Goal: Information Seeking & Learning: Understand process/instructions

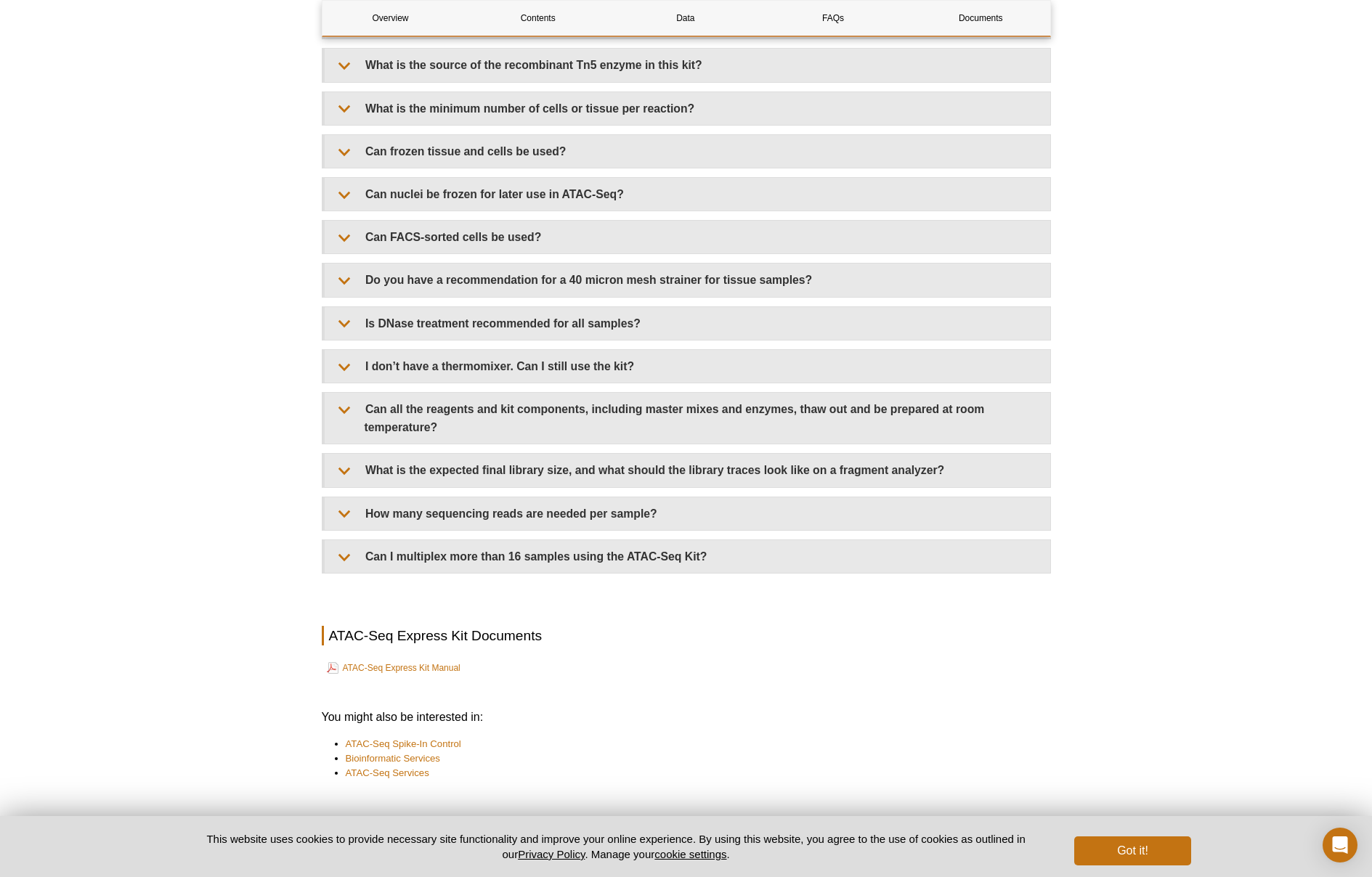
scroll to position [3097, 0]
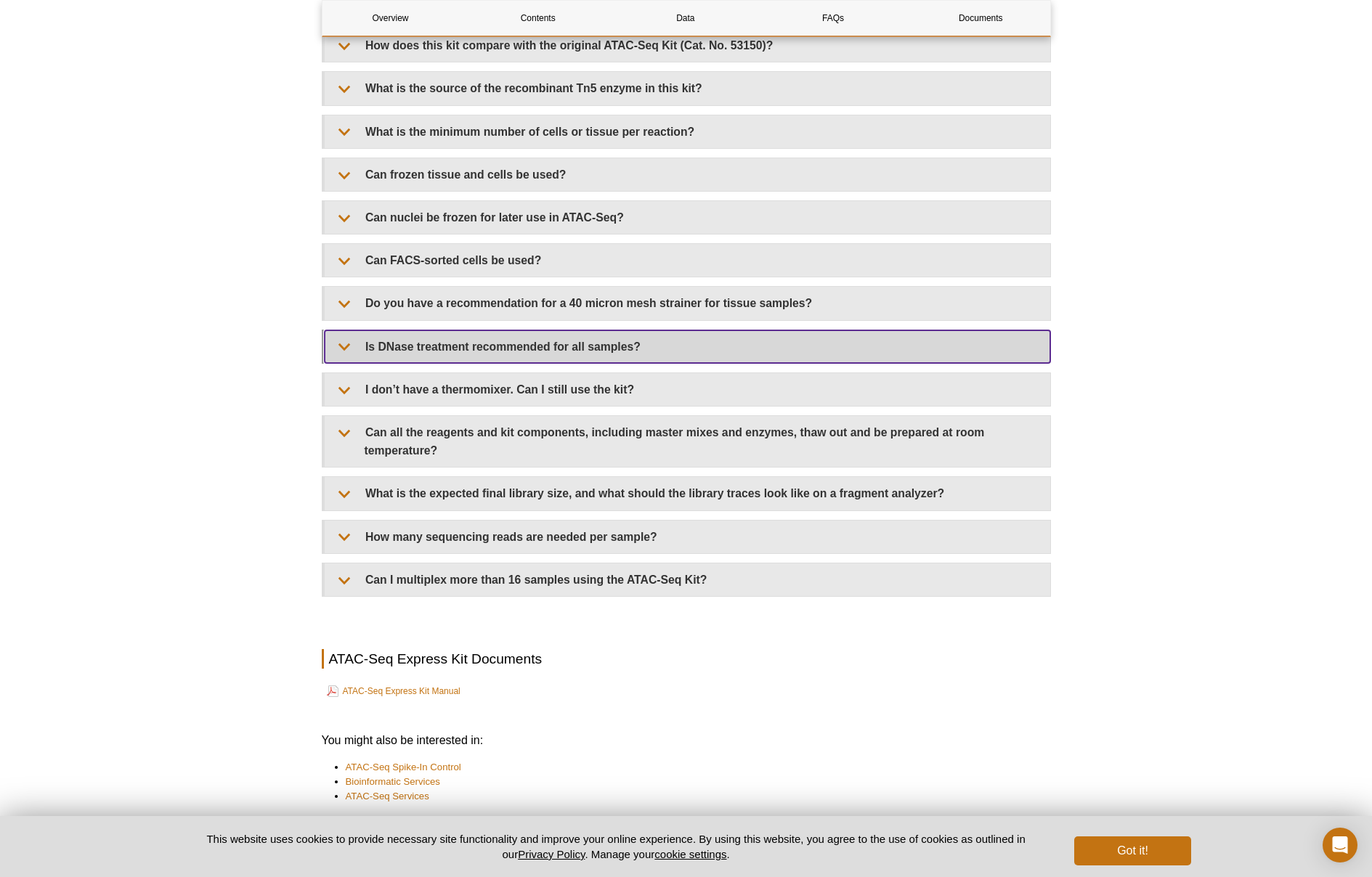
click at [347, 342] on summary "Is DNase treatment recommended for all samples?" at bounding box center [687, 347] width 726 height 33
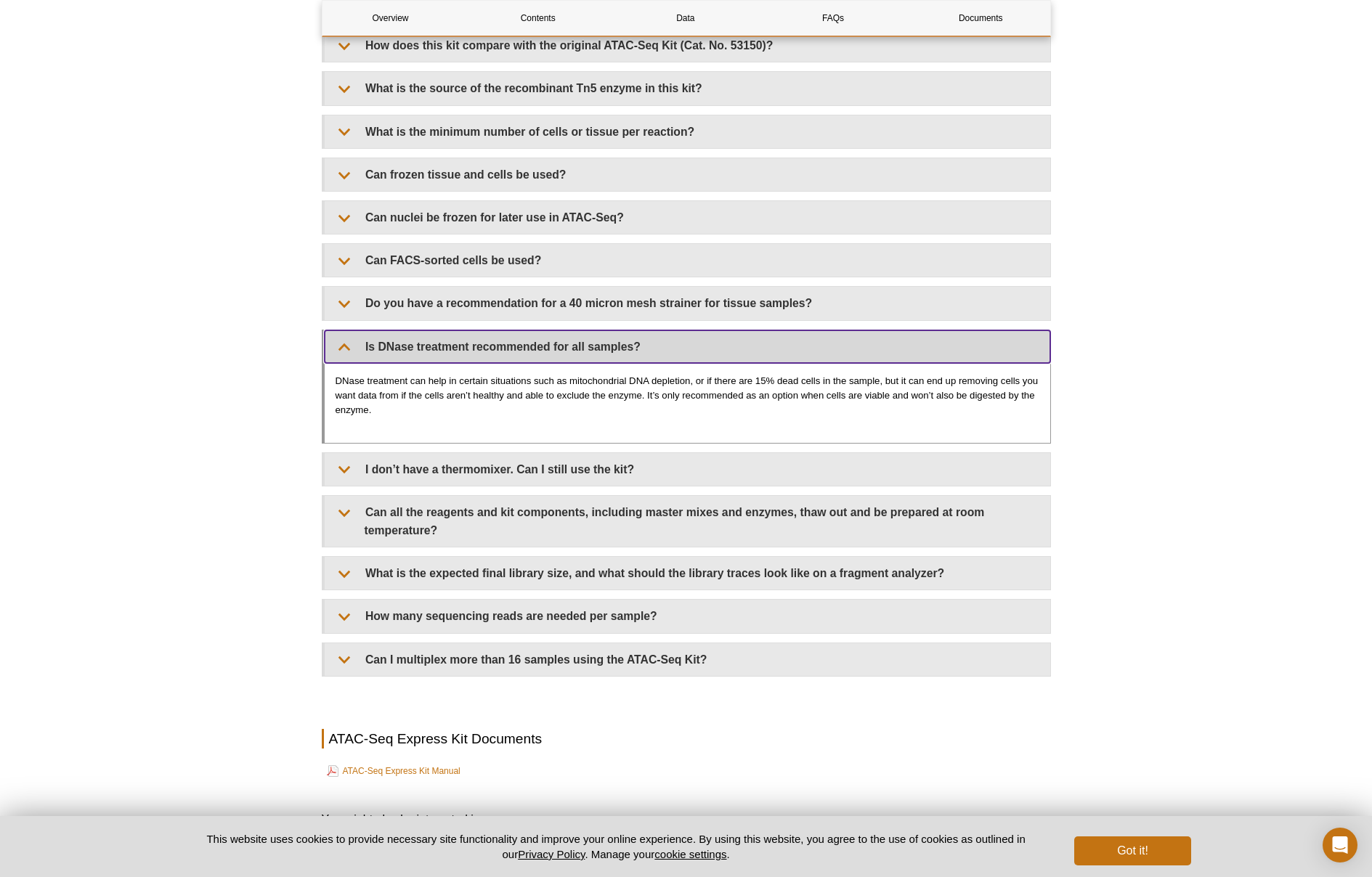
click at [335, 341] on summary "Is DNase treatment recommended for all samples?" at bounding box center [687, 347] width 726 height 33
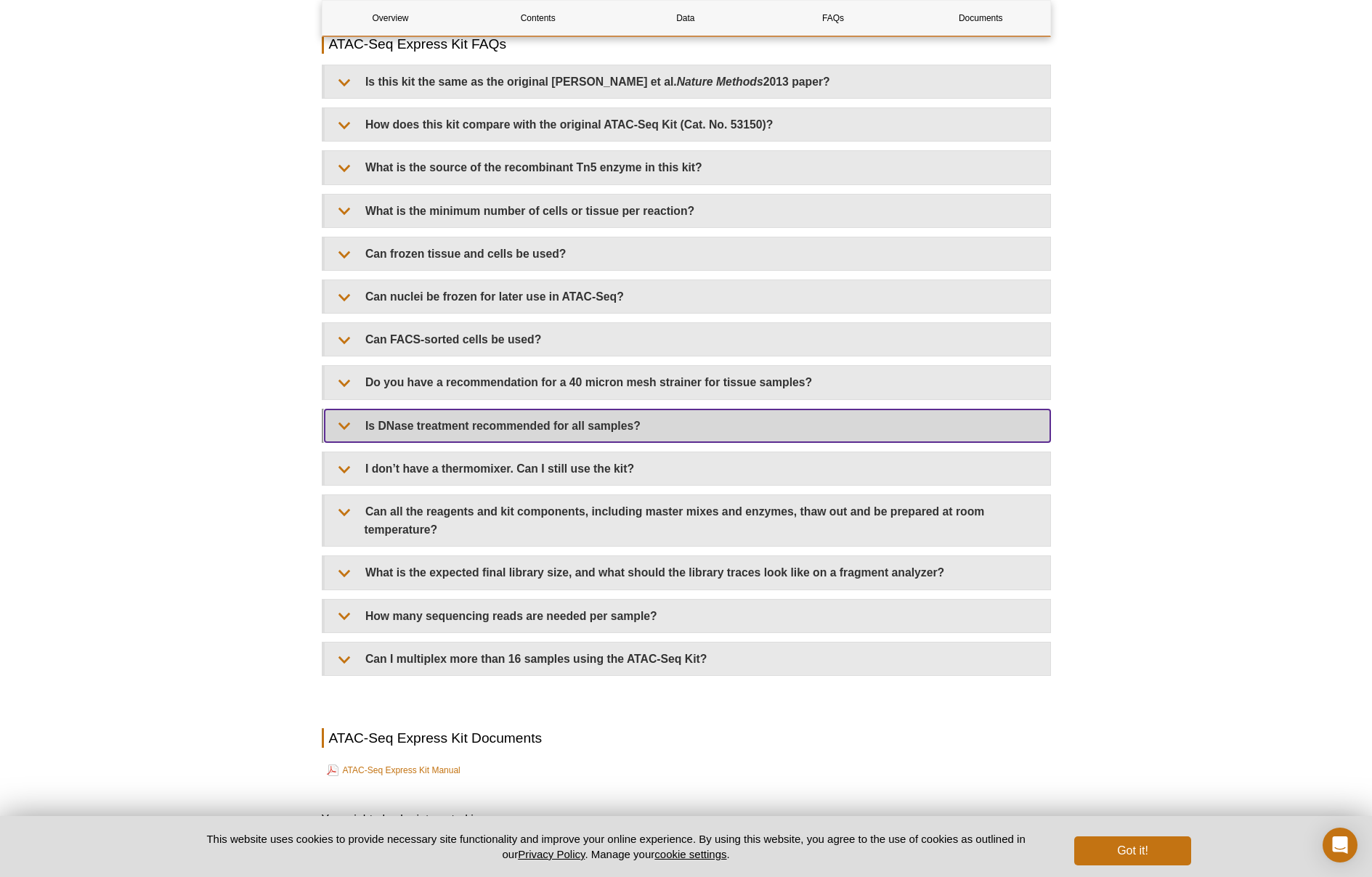
scroll to position [3219, 0]
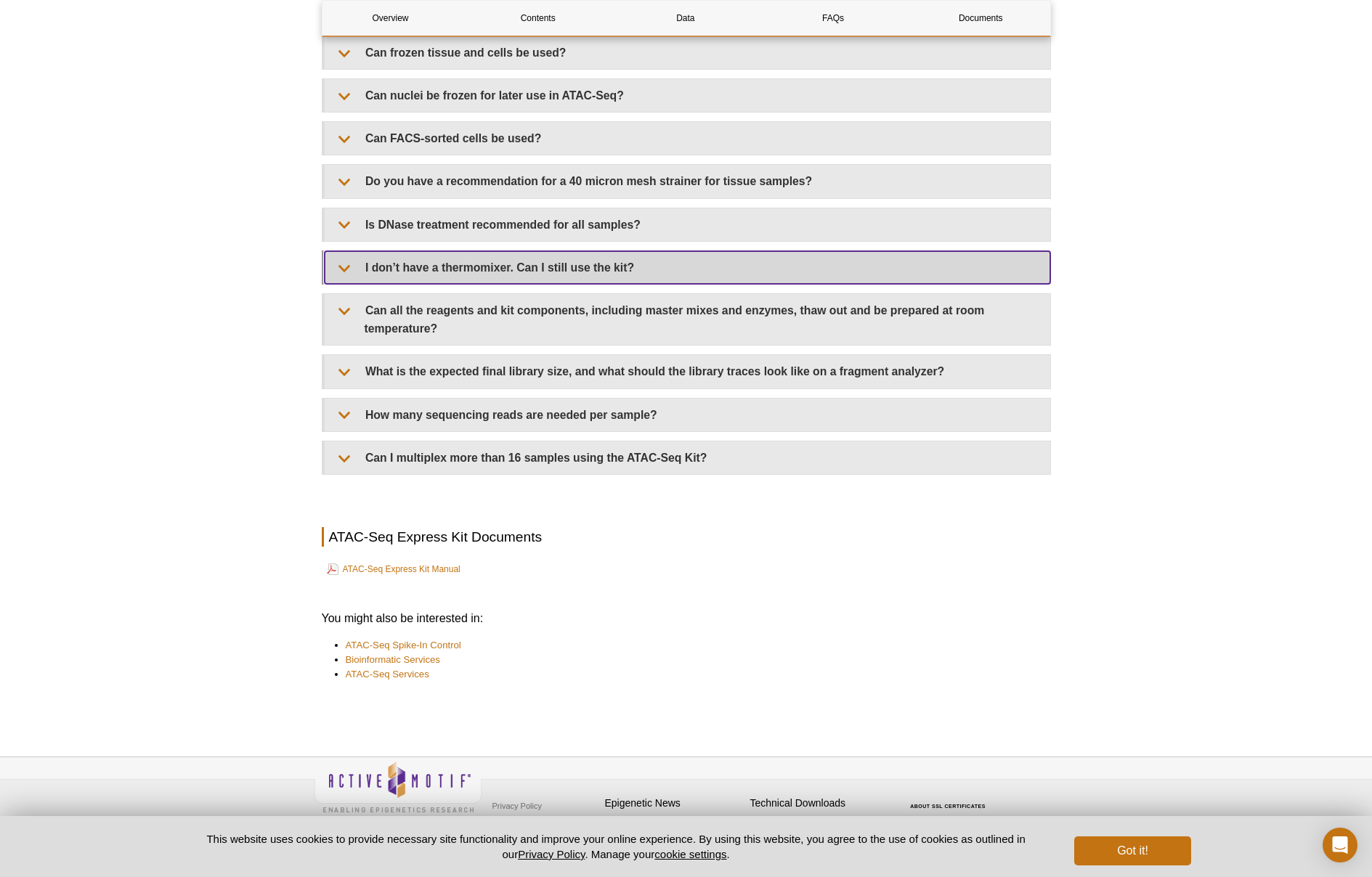
click at [359, 271] on summary "I don’t have a thermomixer. Can I still use the kit?" at bounding box center [687, 267] width 726 height 33
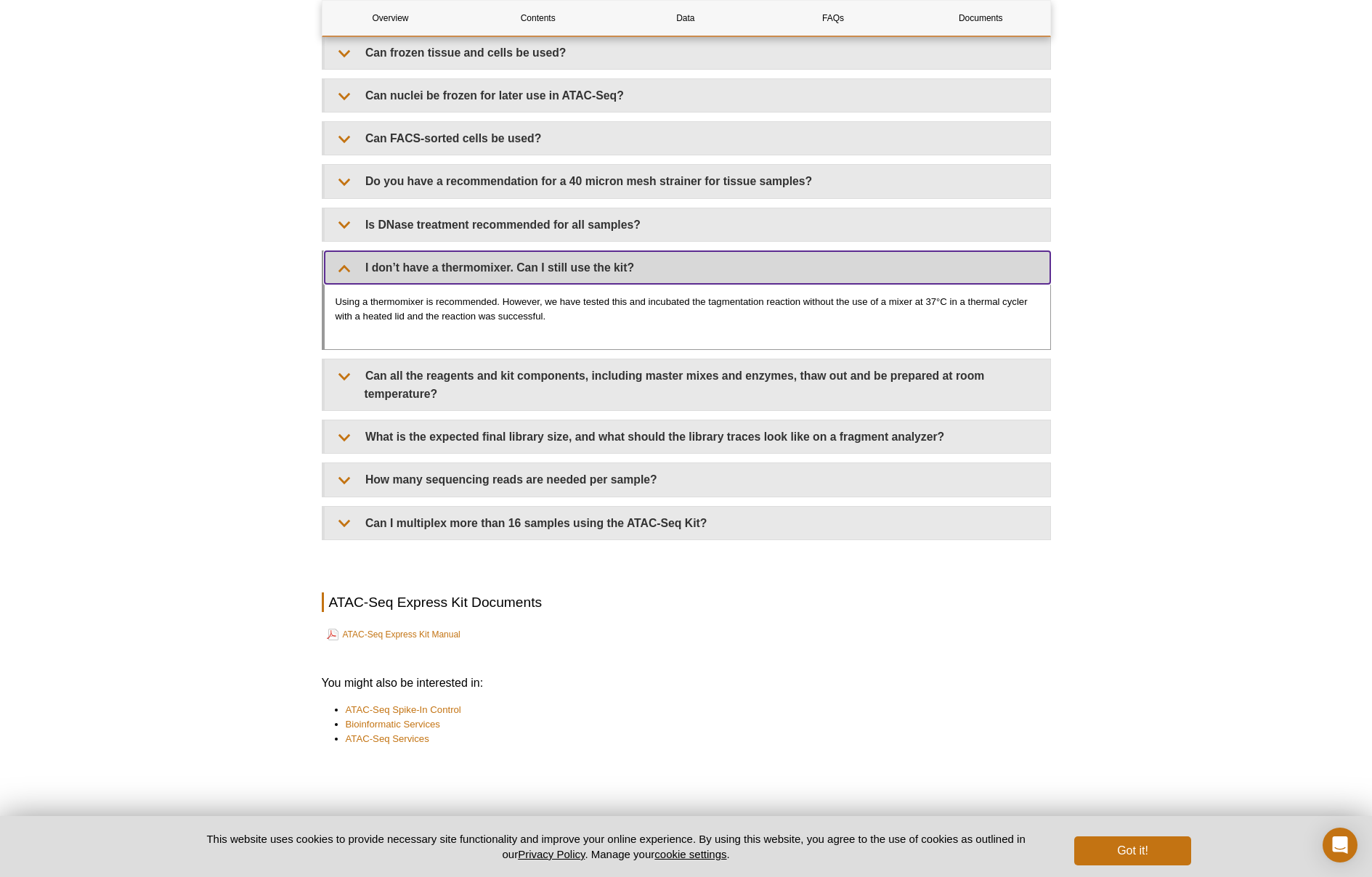
click at [343, 265] on summary "I don’t have a thermomixer. Can I still use the kit?" at bounding box center [687, 267] width 726 height 33
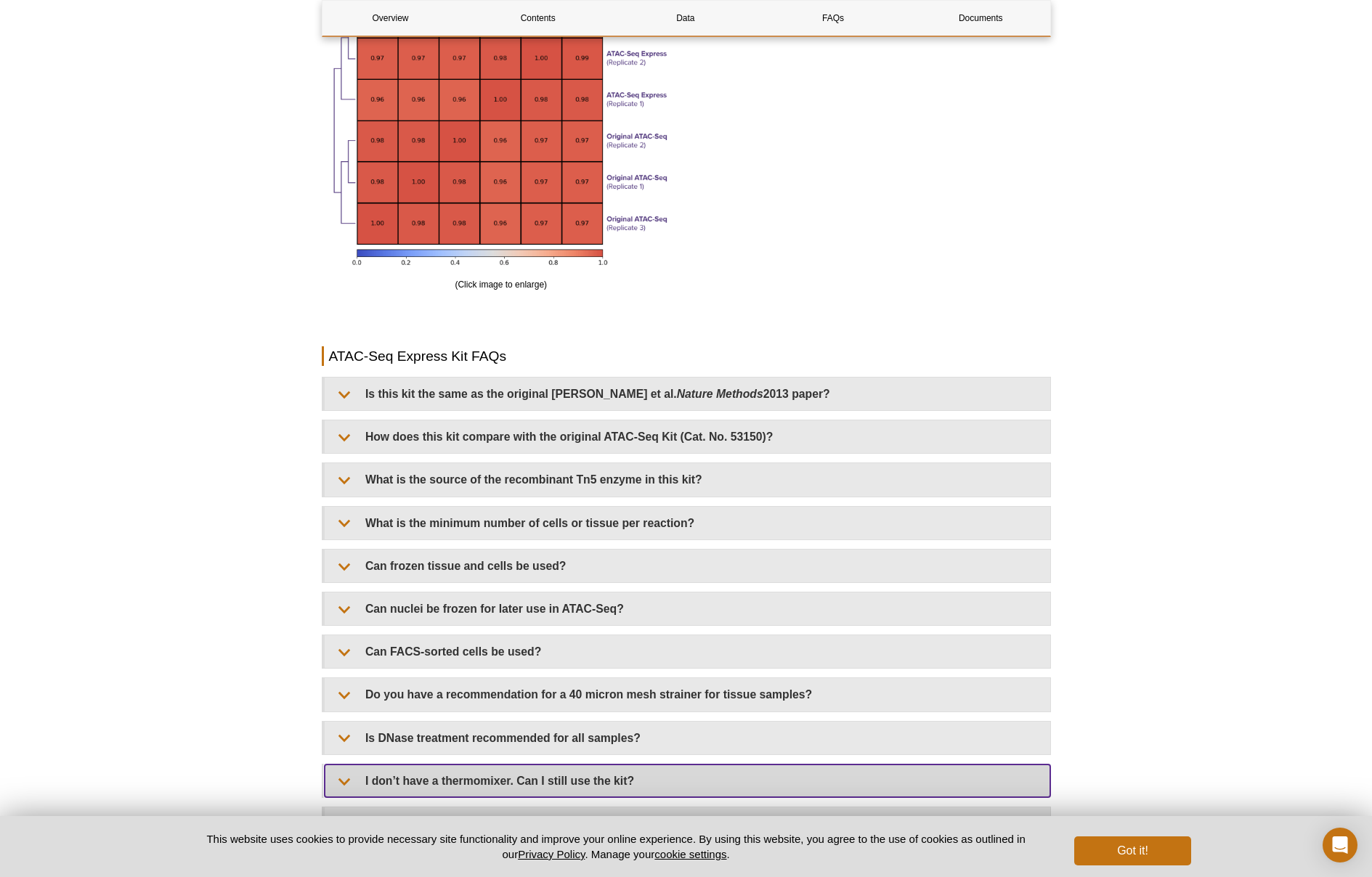
scroll to position [2896, 0]
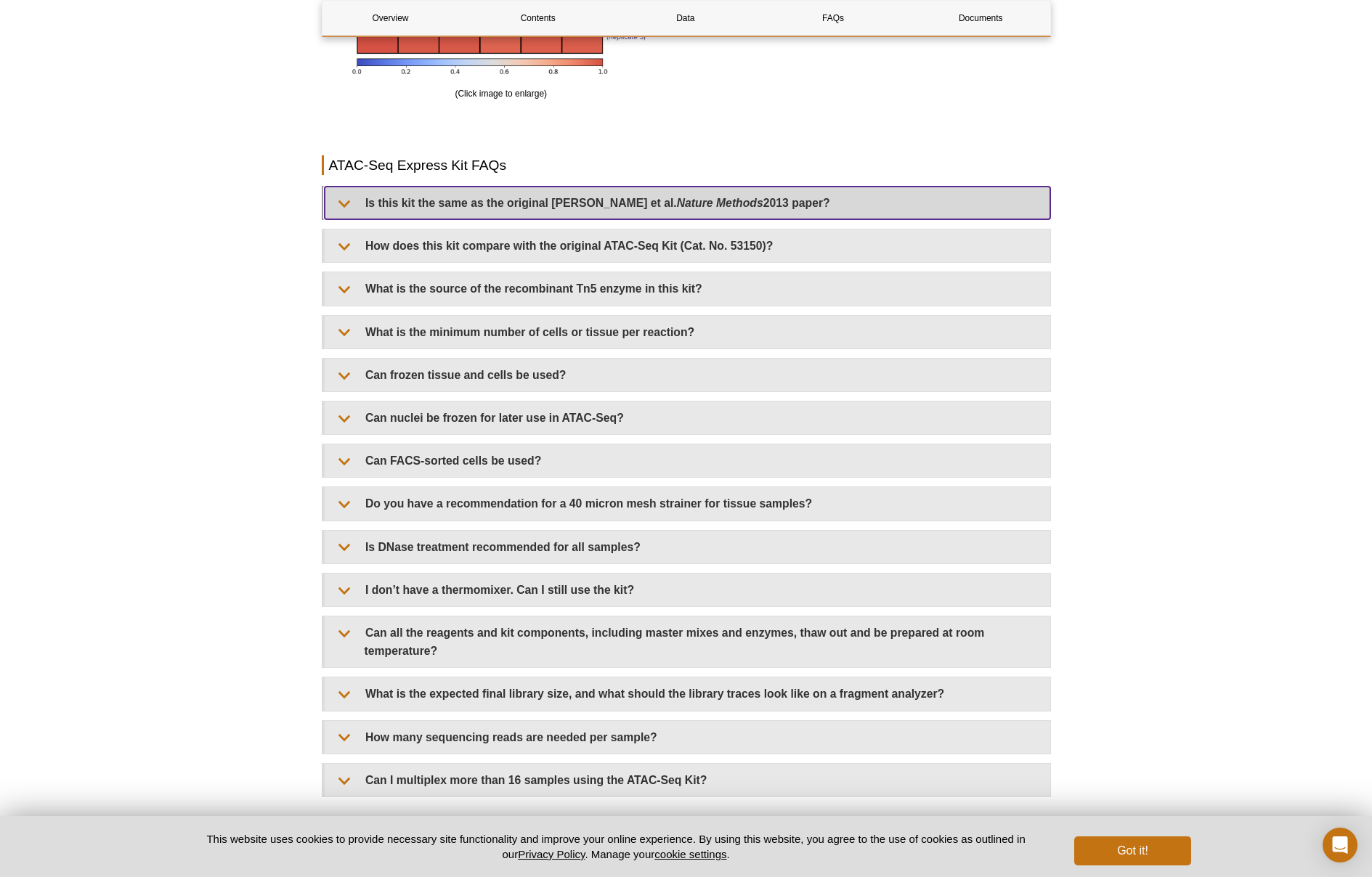
click at [352, 213] on summary "Is this kit the same as the original [PERSON_NAME] et al. Nature Methods 2013 p…" at bounding box center [687, 203] width 726 height 33
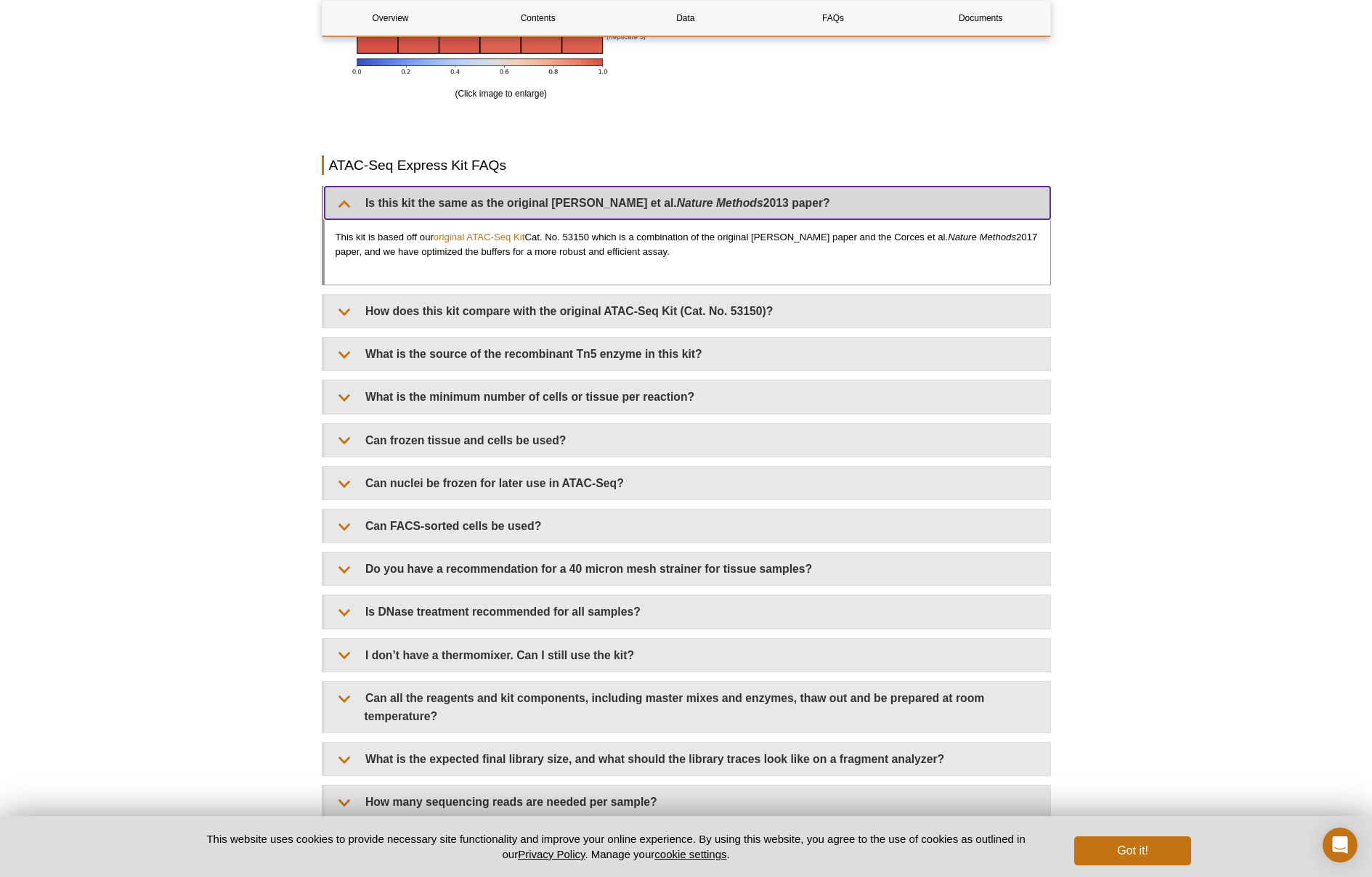
click at [350, 217] on summary "Is this kit the same as the original [PERSON_NAME] et al. Nature Methods 2013 p…" at bounding box center [687, 203] width 726 height 33
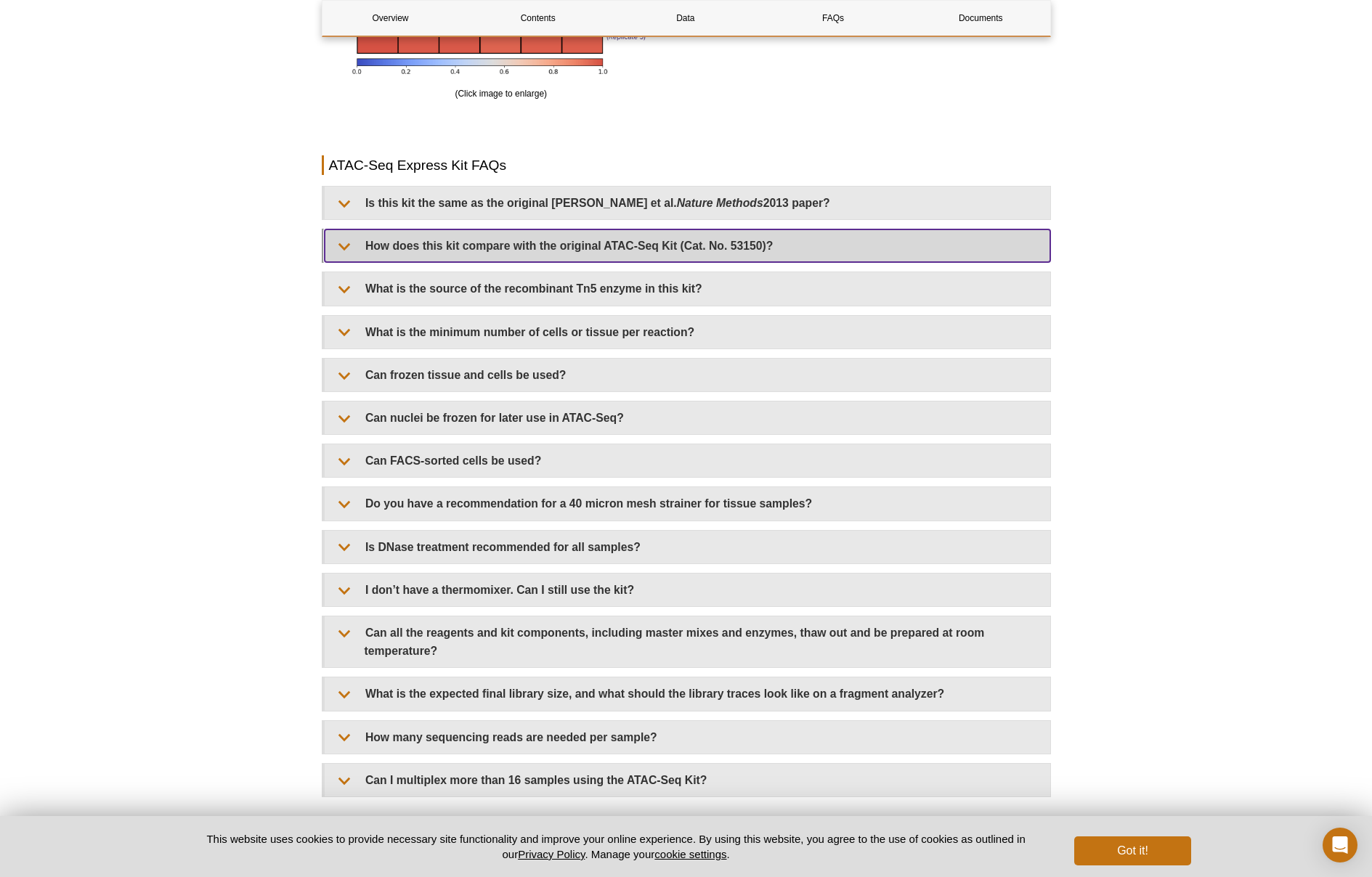
click at [352, 250] on summary "How does this kit compare with the original ATAC-Seq Kit (Cat. No. 53150)?" at bounding box center [687, 246] width 726 height 33
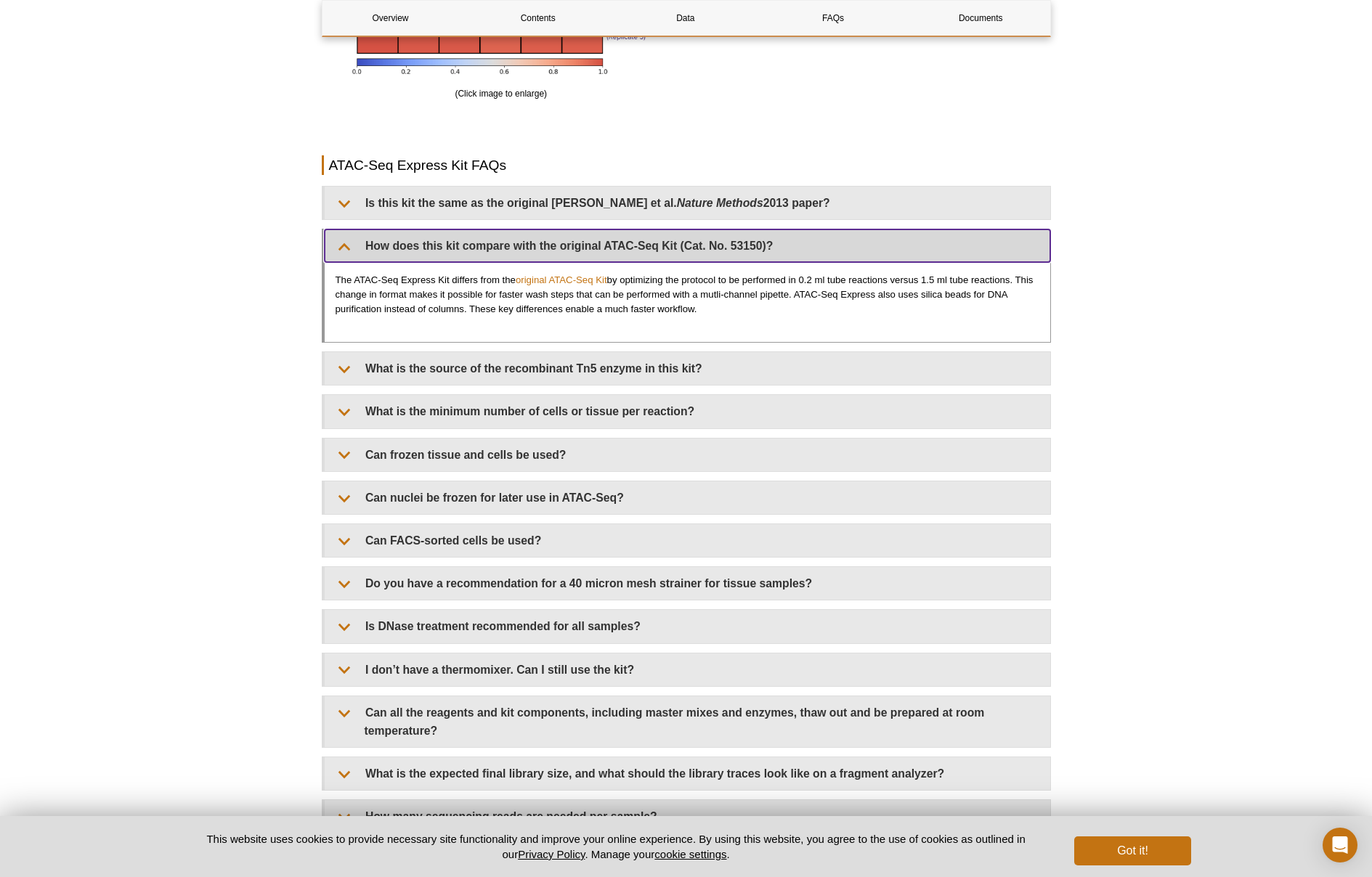
click at [351, 249] on summary "How does this kit compare with the original ATAC-Seq Kit (Cat. No. 53150)?" at bounding box center [687, 246] width 726 height 33
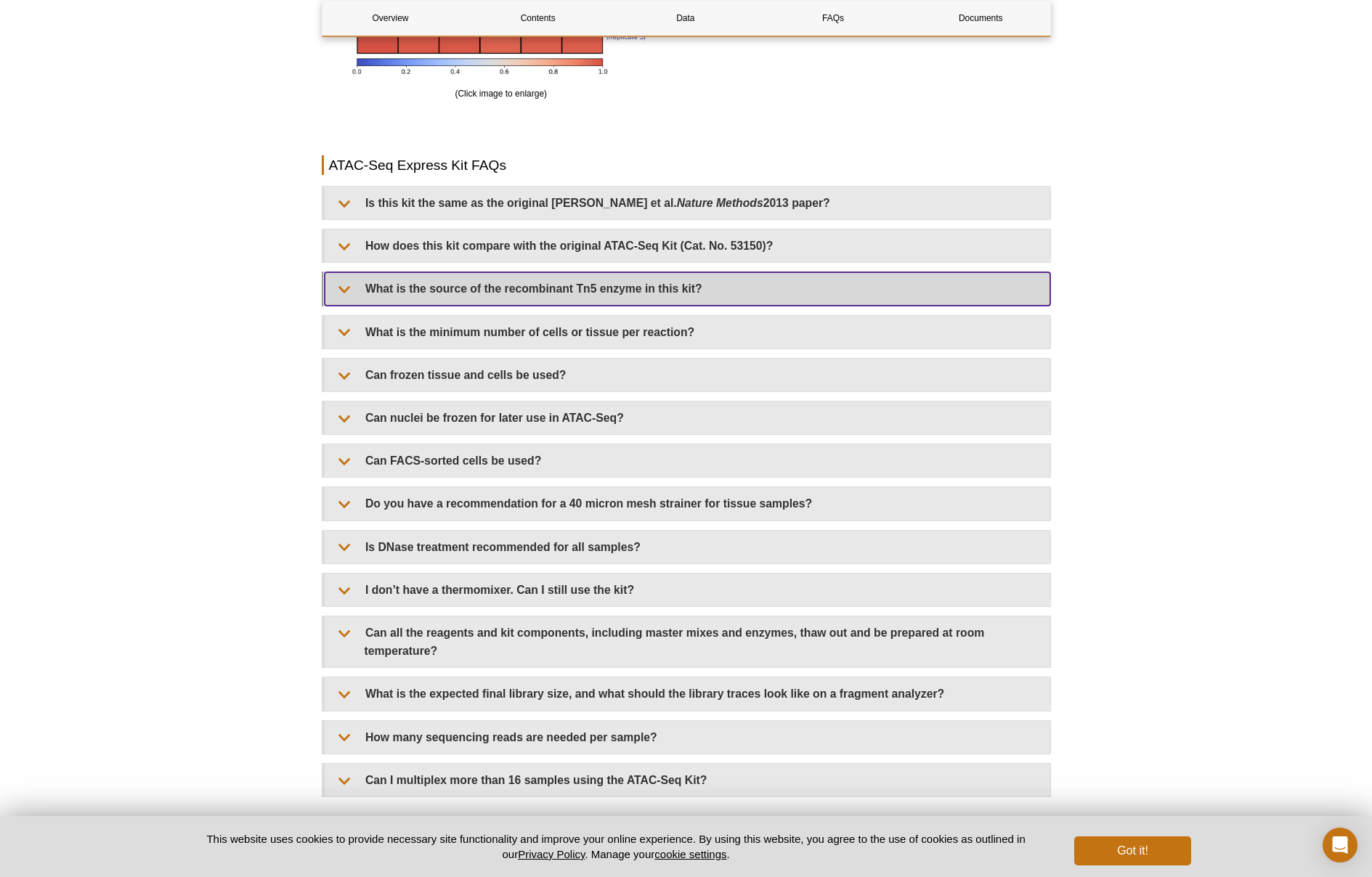
click at [345, 280] on summary "What is the source of the recombinant Tn5 enzyme in this kit?" at bounding box center [687, 288] width 726 height 33
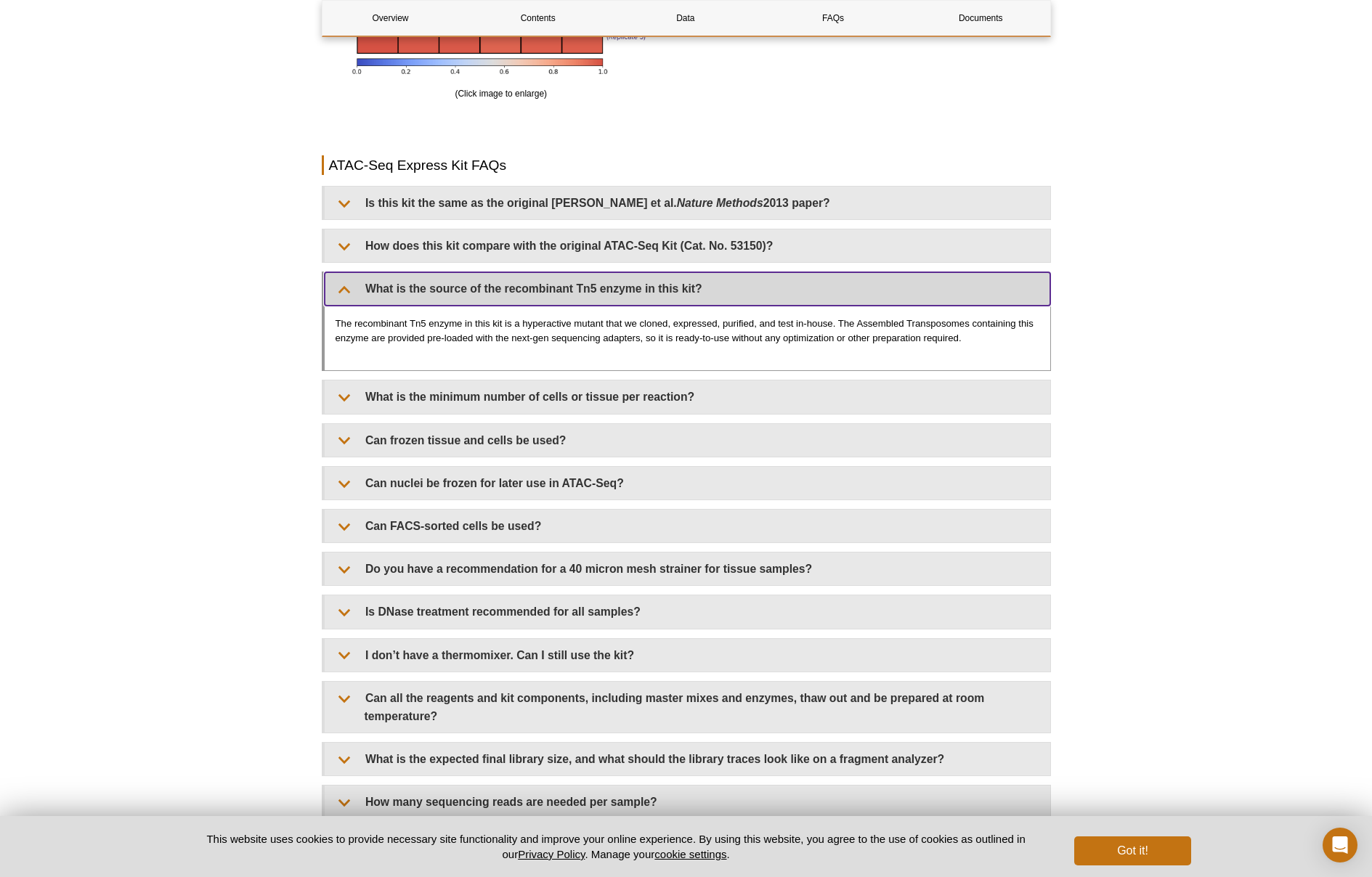
click at [343, 278] on summary "What is the source of the recombinant Tn5 enzyme in this kit?" at bounding box center [687, 288] width 726 height 33
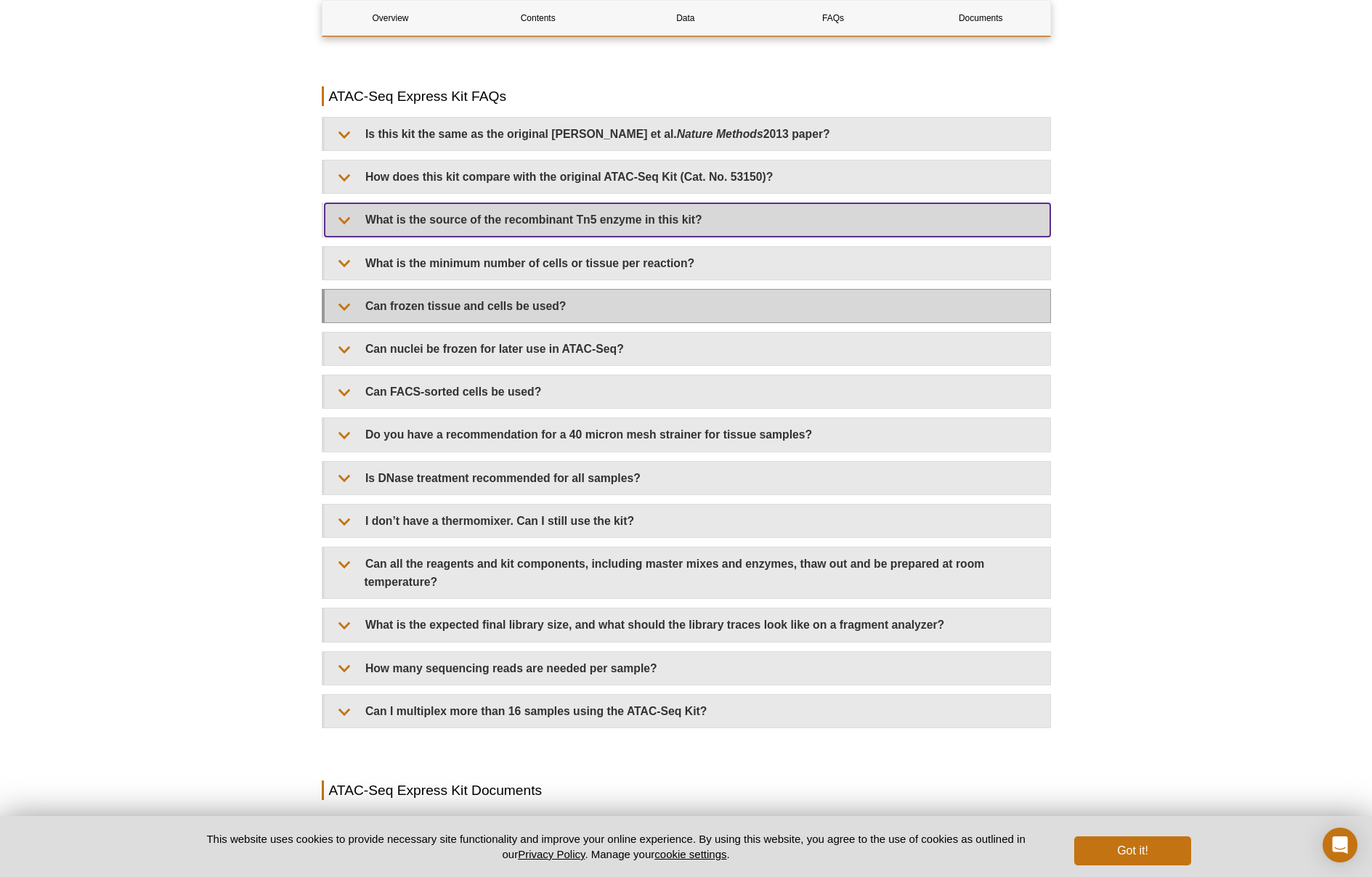
scroll to position [2966, 0]
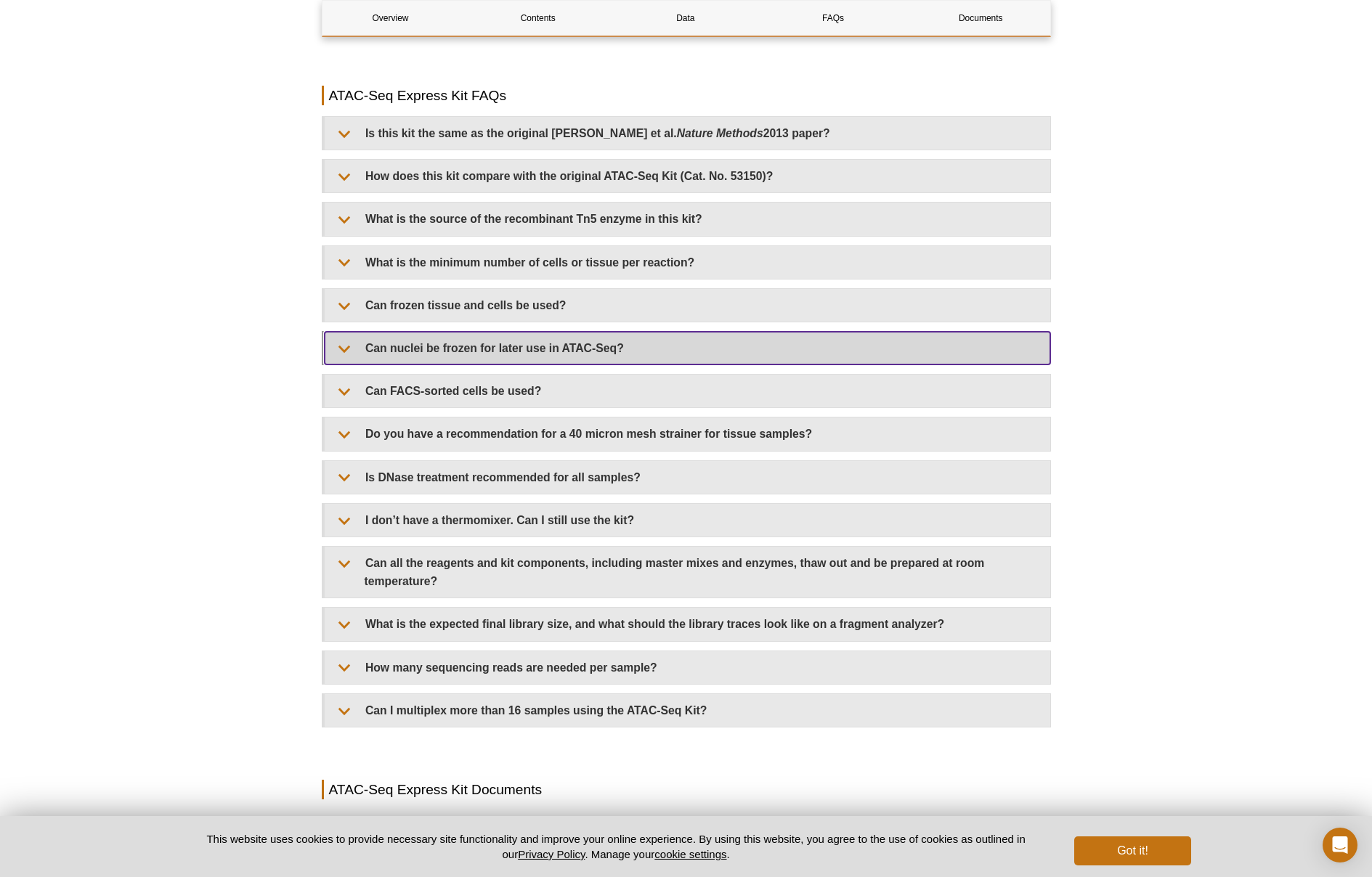
click at [353, 341] on summary "Can nuclei be frozen for later use in ATAC-Seq?" at bounding box center [687, 348] width 726 height 33
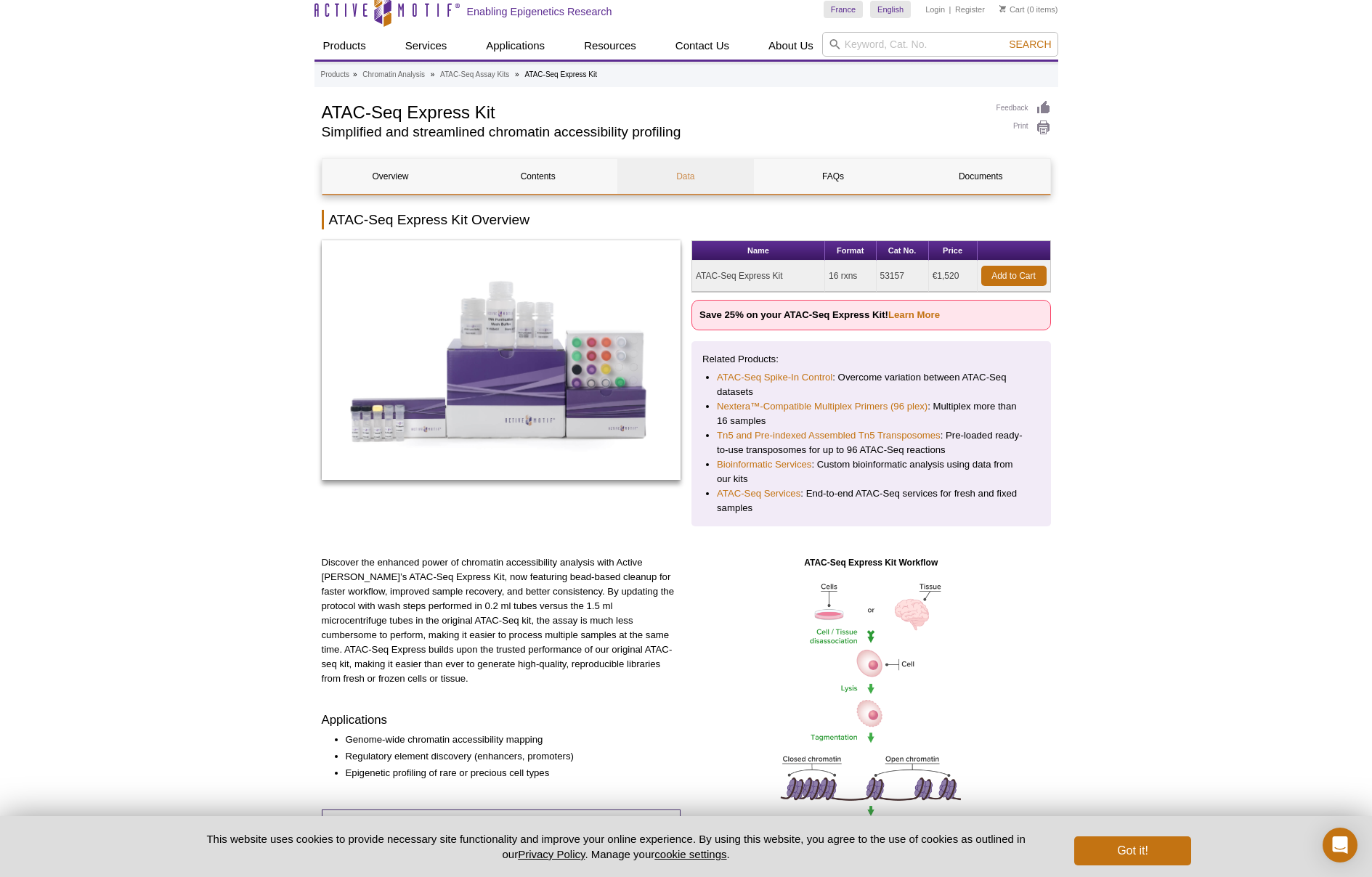
scroll to position [0, 0]
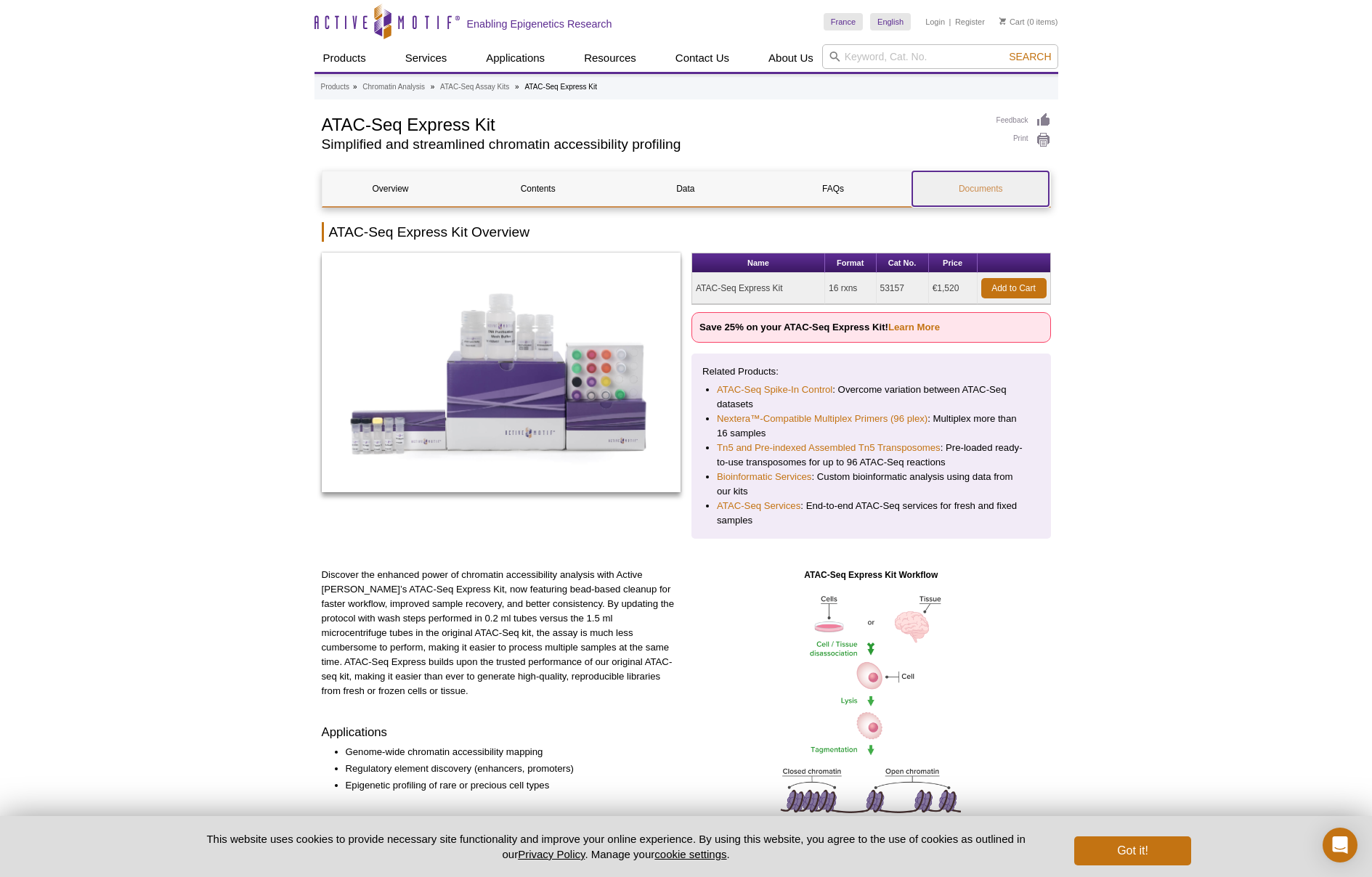
click at [968, 180] on link "Documents" at bounding box center [980, 189] width 136 height 35
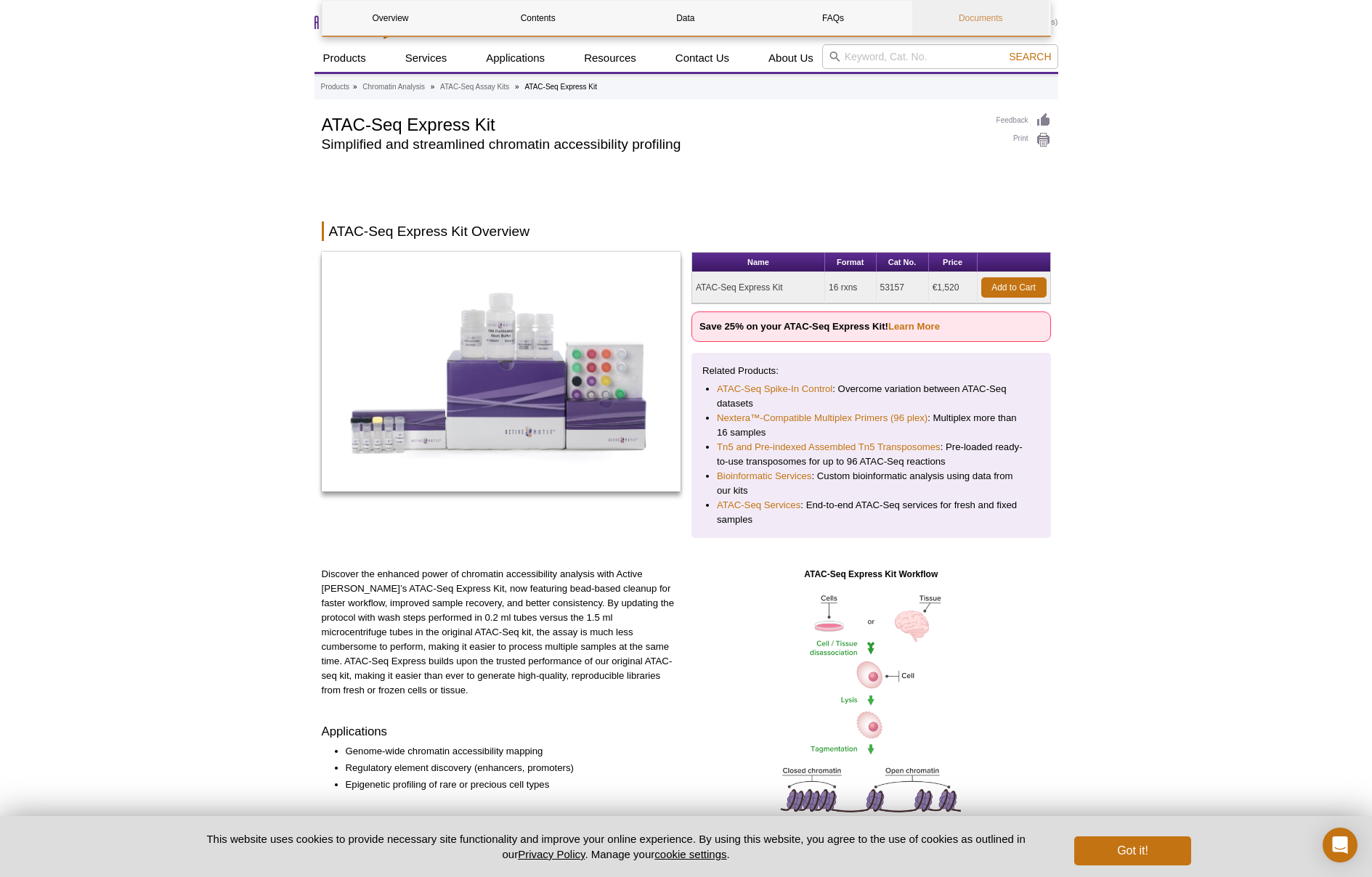
scroll to position [3269, 0]
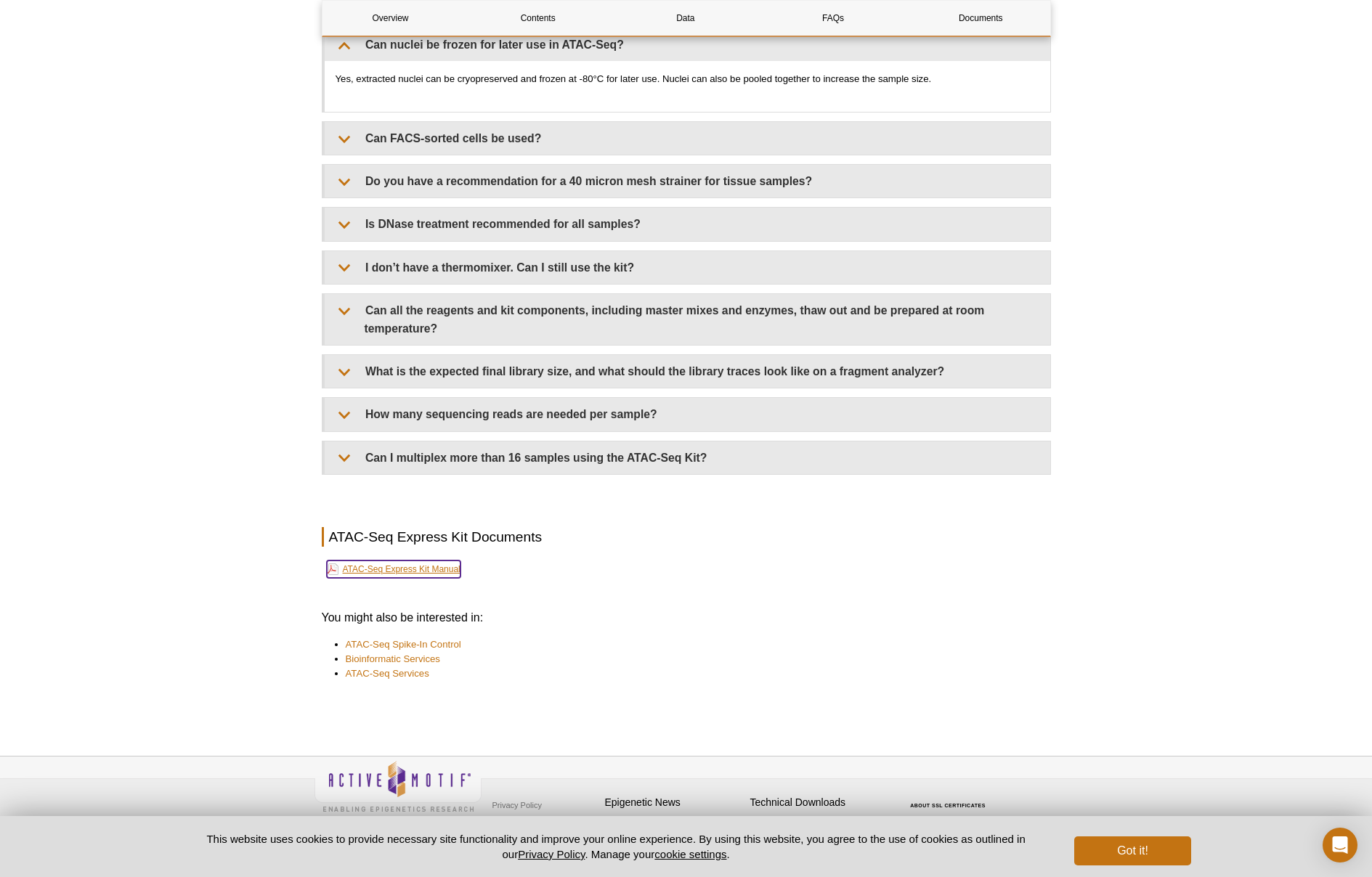
click at [441, 561] on link "ATAC-Seq Express Kit Manual" at bounding box center [393, 569] width 133 height 17
